Goal: Subscribe to service/newsletter

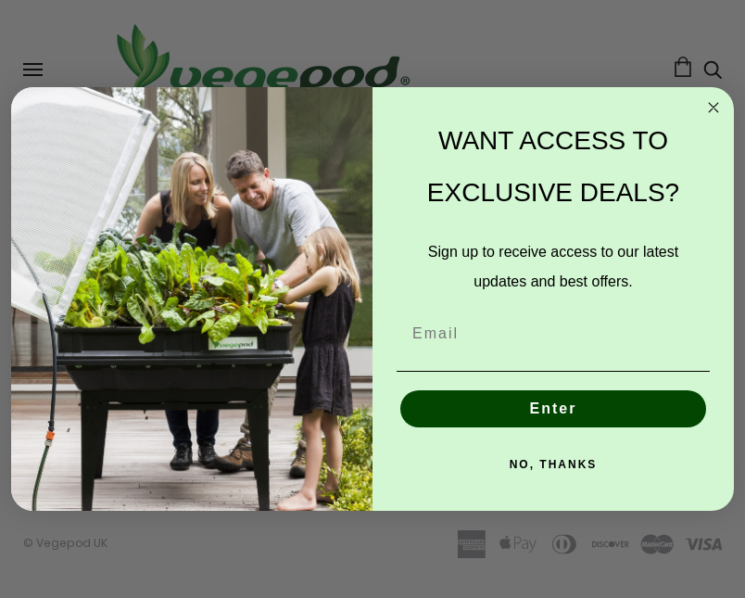
scroll to position [0, 1368]
click at [702, 468] on button "NO, THANKS" at bounding box center [553, 464] width 313 height 37
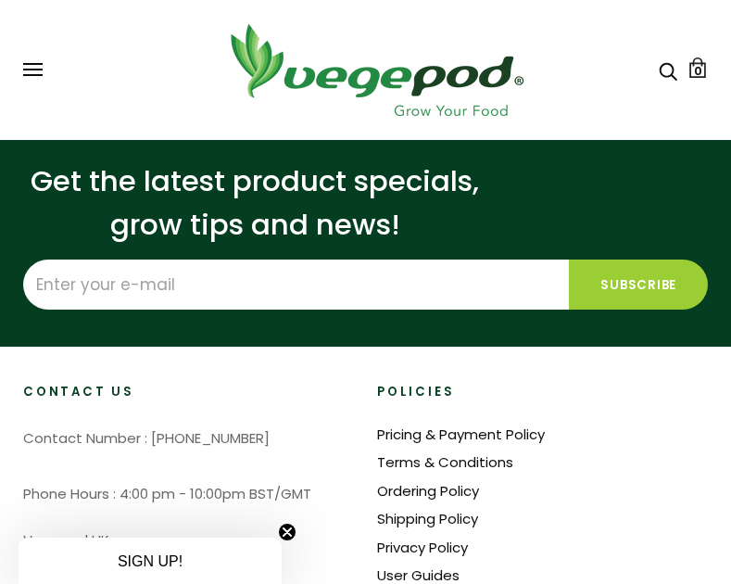
scroll to position [4565, 0]
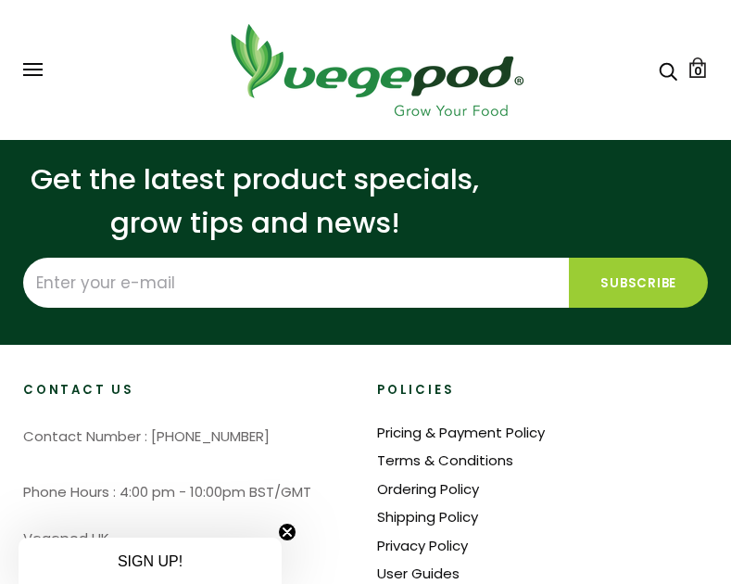
click at [452, 308] on input "Enter your e-mail" at bounding box center [296, 283] width 546 height 50
click at [415, 345] on div "Get the latest product specials, grow tips and news! Subscribe" at bounding box center [365, 232] width 685 height 224
click at [492, 308] on input "Enter your e-mail" at bounding box center [296, 283] width 546 height 50
type input "[EMAIL_ADDRESS][DOMAIN_NAME]"
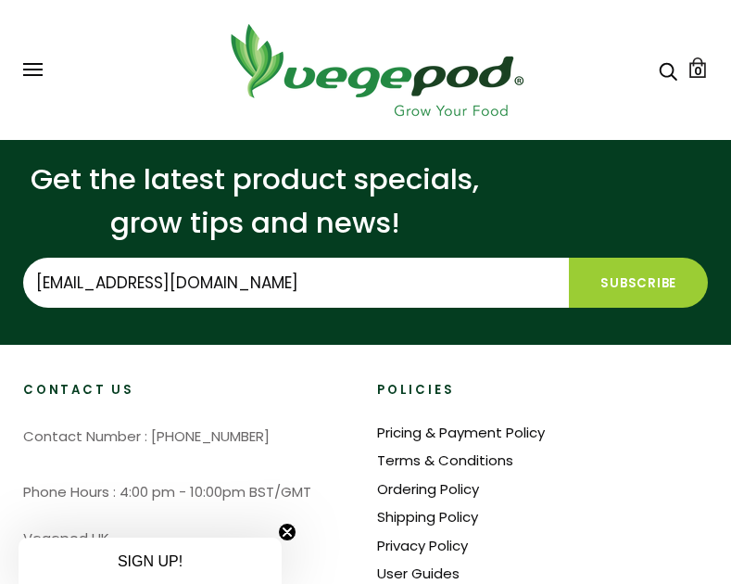
click at [633, 308] on input "Subscribe" at bounding box center [638, 283] width 139 height 50
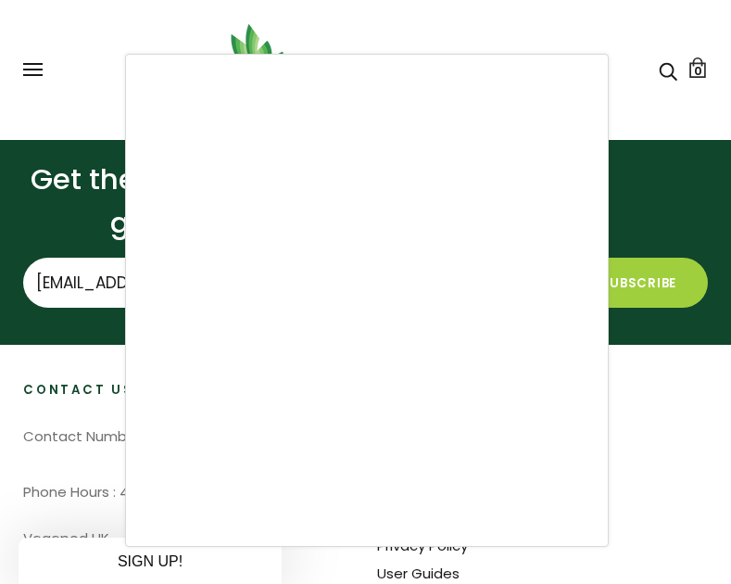
scroll to position [0, 2346]
